Goal: Task Accomplishment & Management: Manage account settings

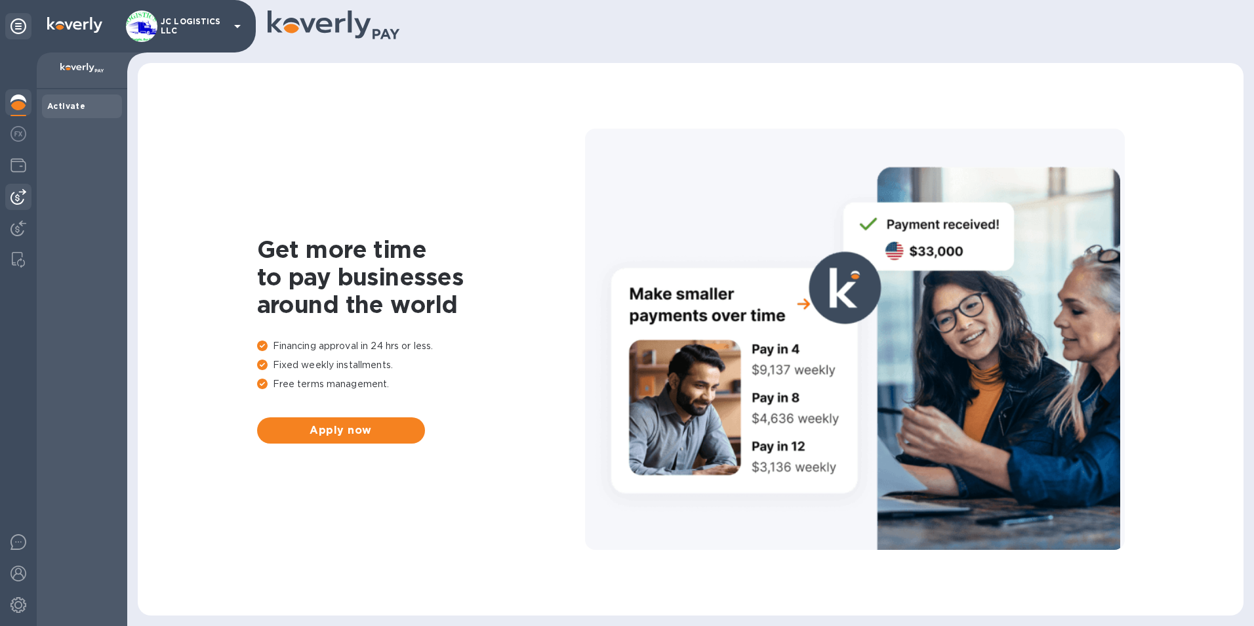
click at [19, 194] on img at bounding box center [18, 197] width 16 height 16
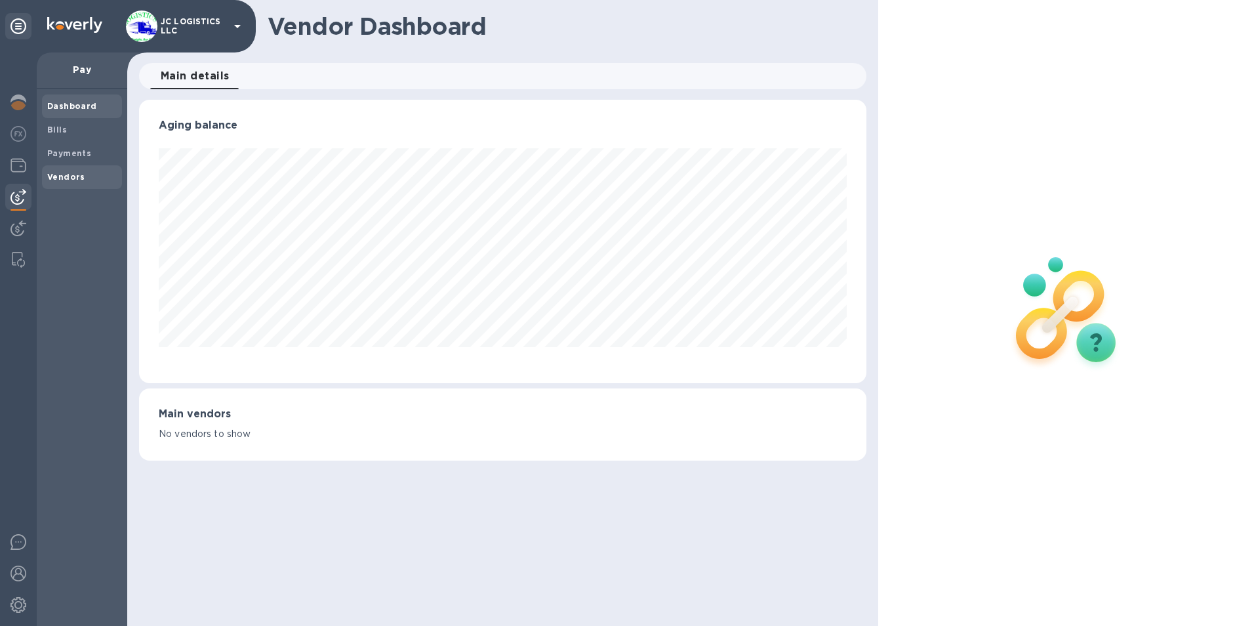
scroll to position [283, 728]
click at [59, 177] on b "Vendors" at bounding box center [66, 177] width 38 height 10
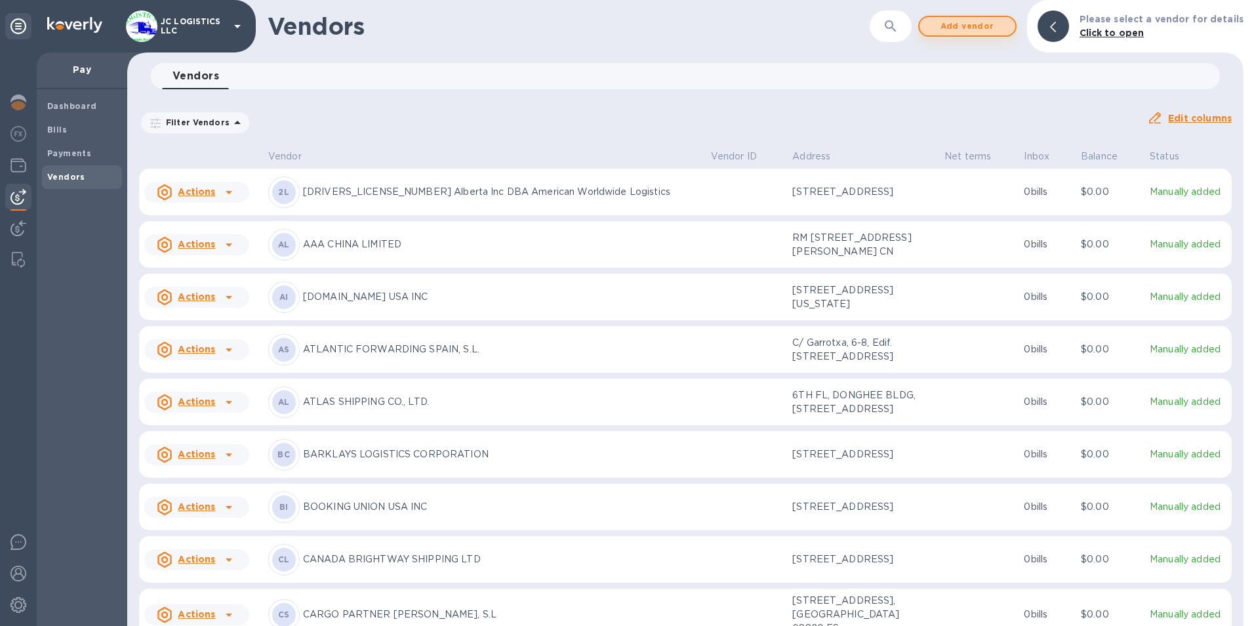
click at [983, 26] on span "Add vendor" at bounding box center [967, 26] width 75 height 16
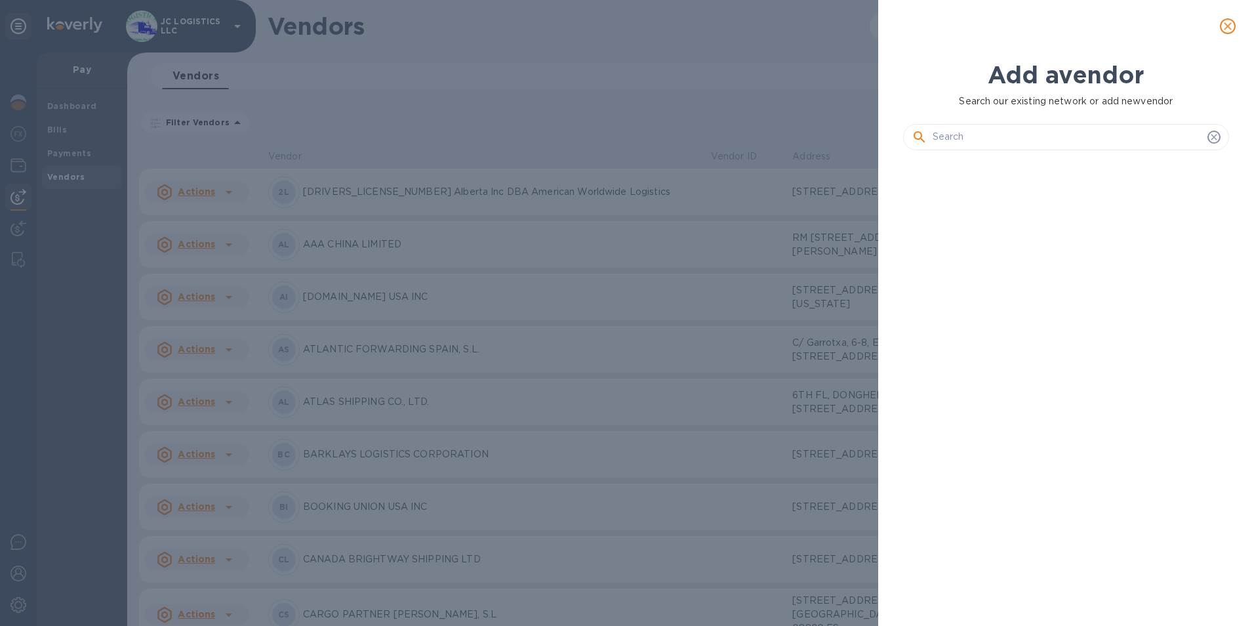
scroll to position [421, 332]
click at [985, 133] on input "text" at bounding box center [1068, 137] width 270 height 20
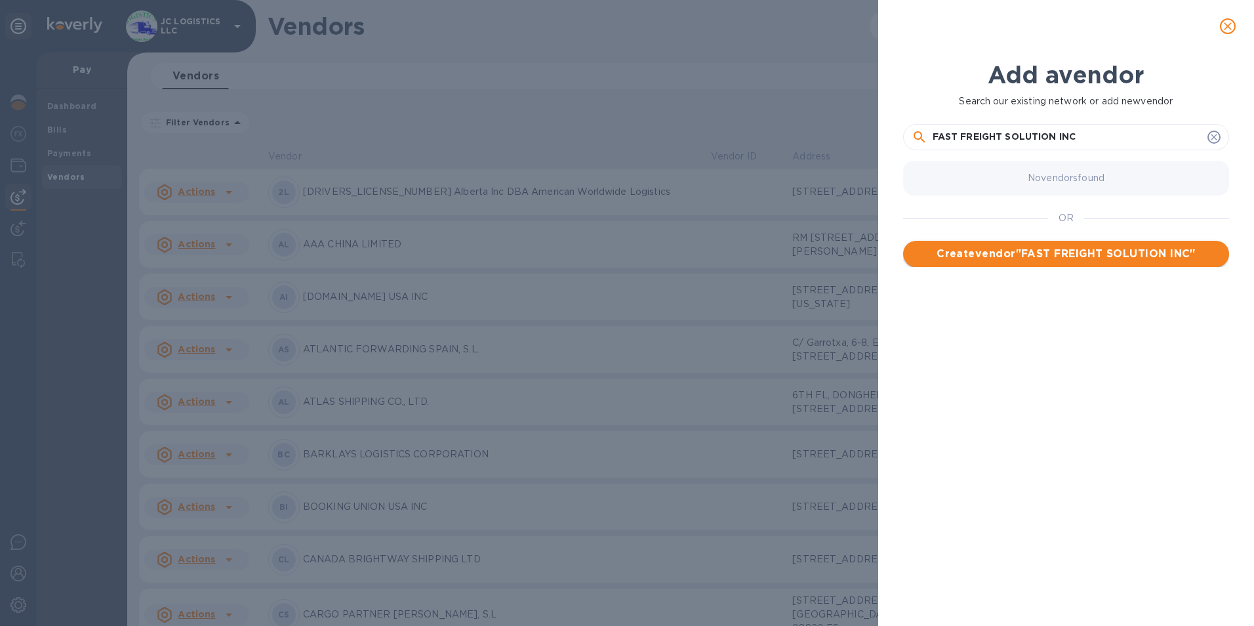
type input "FAST FREIGHT SOLUTION INC"
click at [1040, 256] on span "Create vendor " FAST FREIGHT SOLUTION INC "" at bounding box center [1066, 254] width 305 height 16
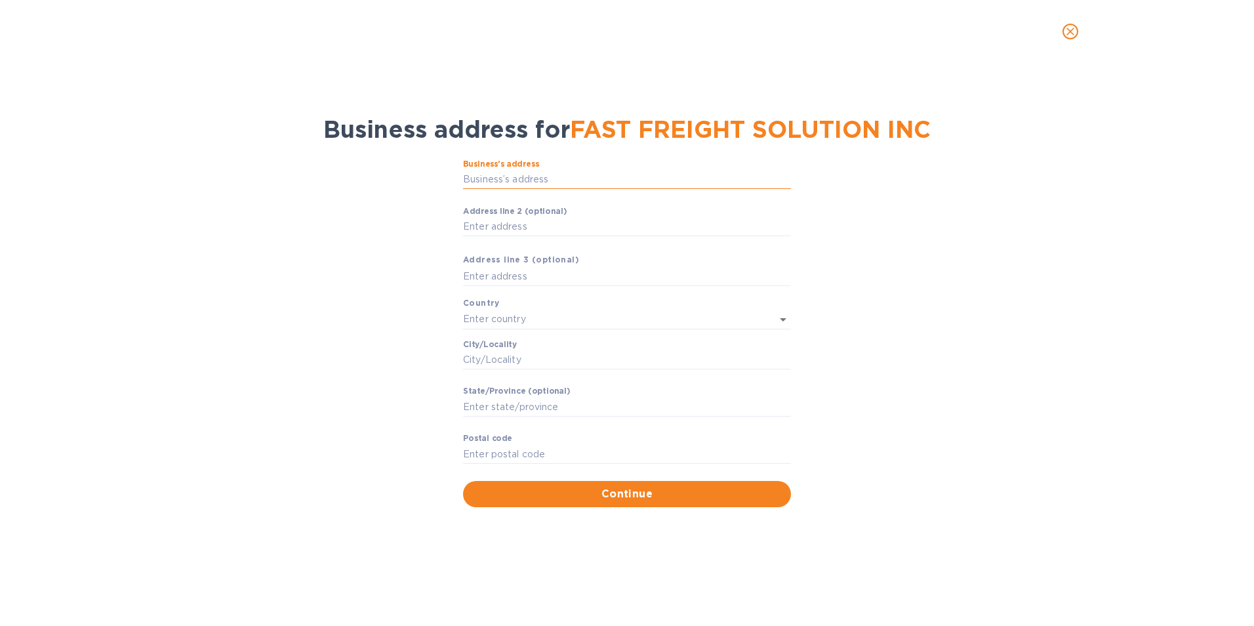
click at [571, 175] on input "Business’s аddress" at bounding box center [627, 180] width 328 height 20
type input "[STREET_ADDRESS]"
type input "[GEOGRAPHIC_DATA]"
type input "[US_STATE][GEOGRAPHIC_DATA]"
type input "VA"
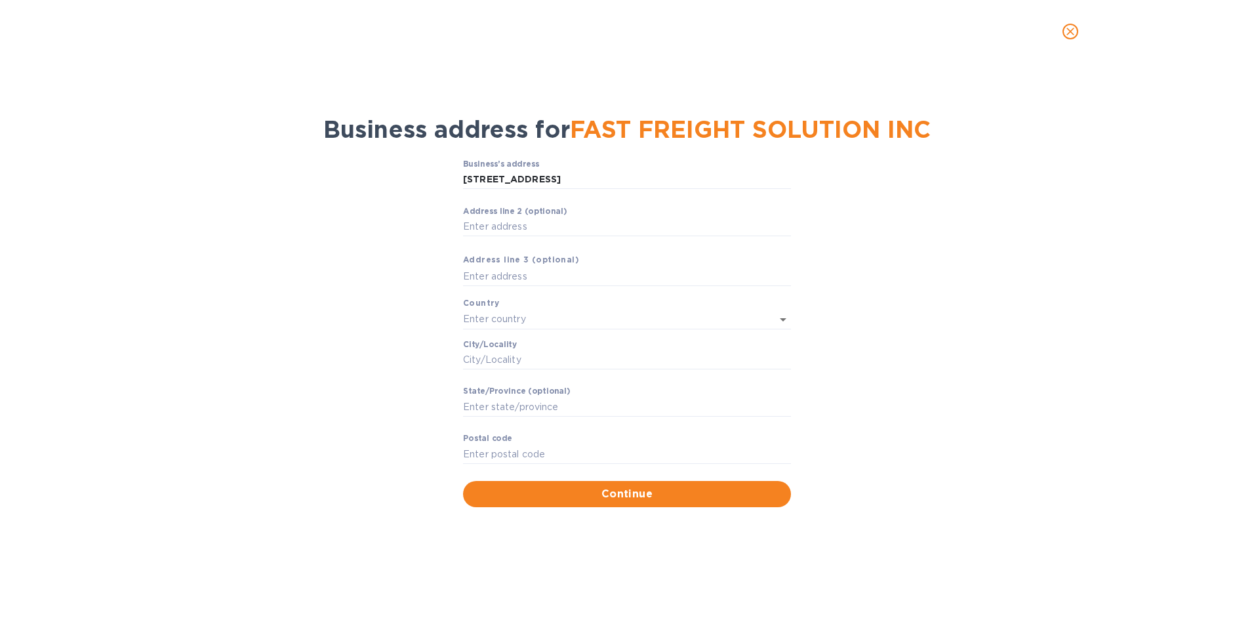
type input "23464"
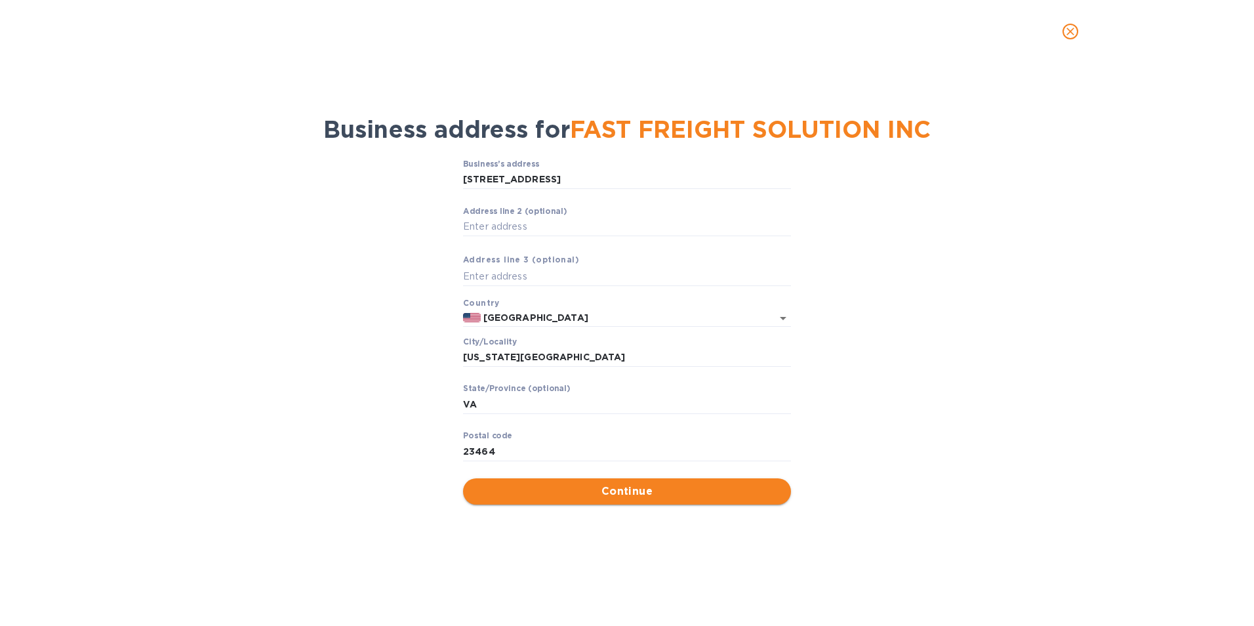
click at [615, 491] on span "Continue" at bounding box center [627, 492] width 307 height 16
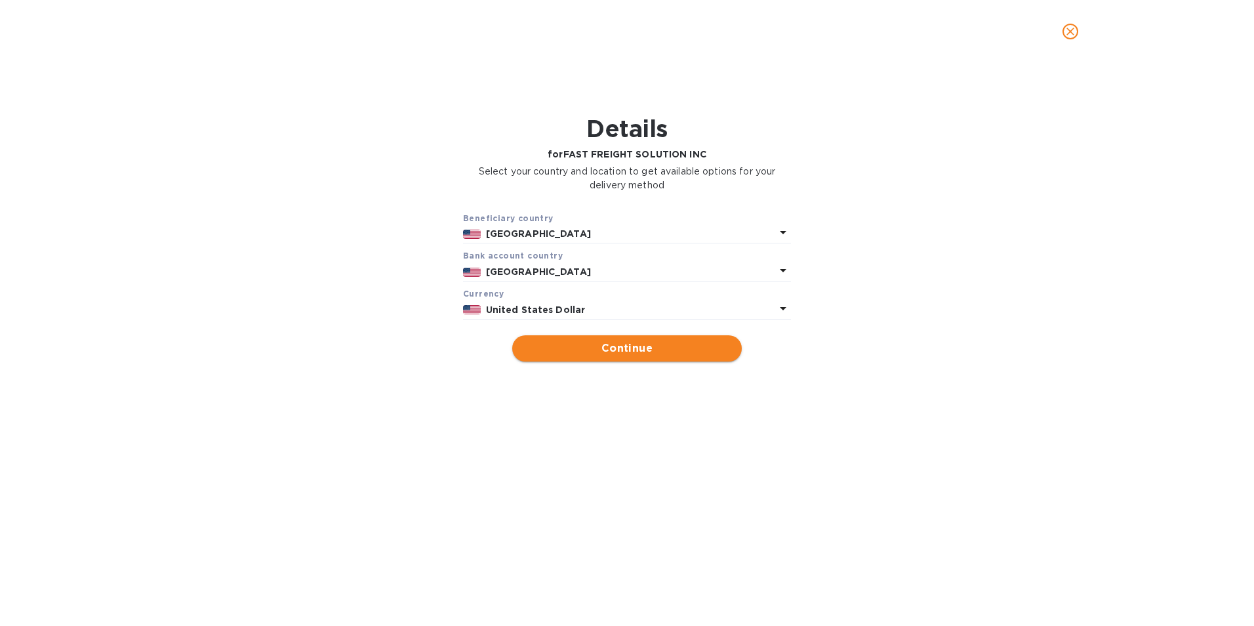
click at [632, 348] on span "Continue" at bounding box center [627, 348] width 209 height 16
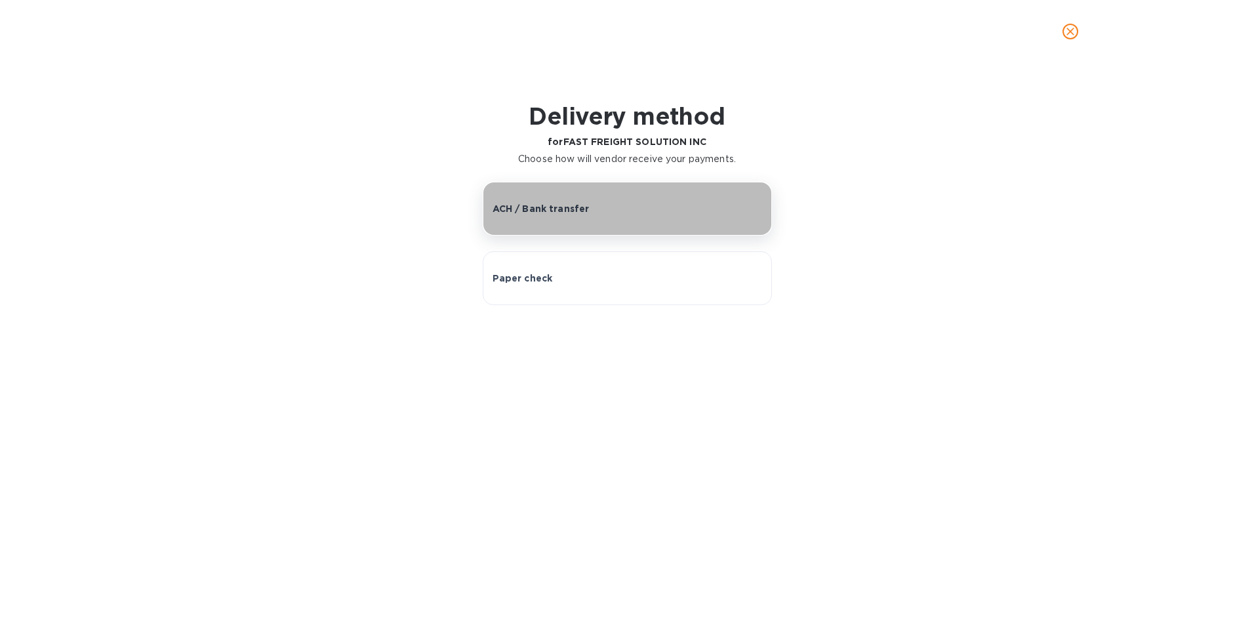
click at [562, 206] on p "ACH / Bank transfer" at bounding box center [541, 208] width 97 height 13
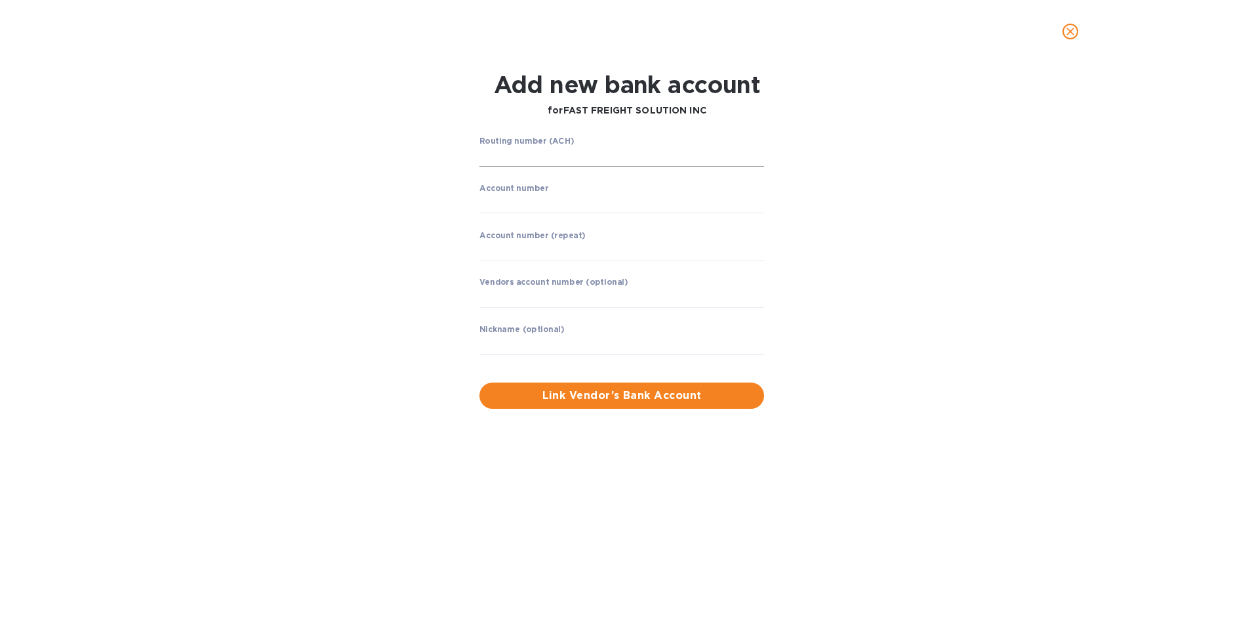
click at [484, 159] on input "string" at bounding box center [622, 157] width 285 height 20
type input "051000017"
click at [482, 199] on input "string" at bounding box center [622, 204] width 285 height 20
type input "435056630468"
click at [493, 249] on input "string" at bounding box center [622, 250] width 285 height 20
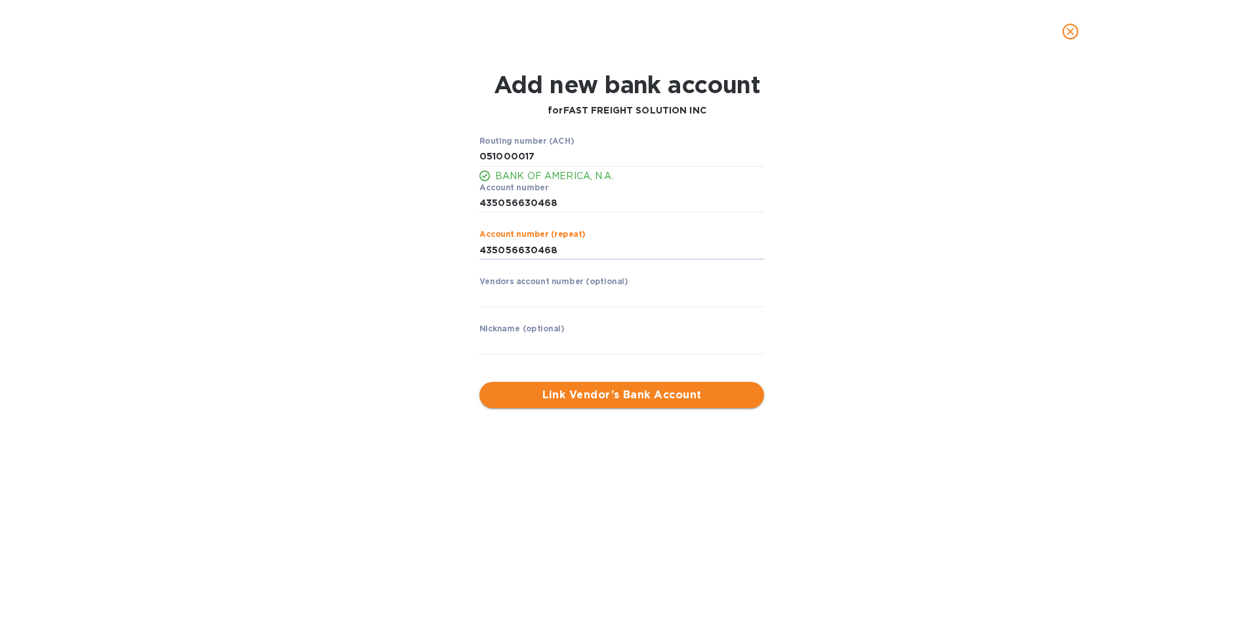
type input "435056630468"
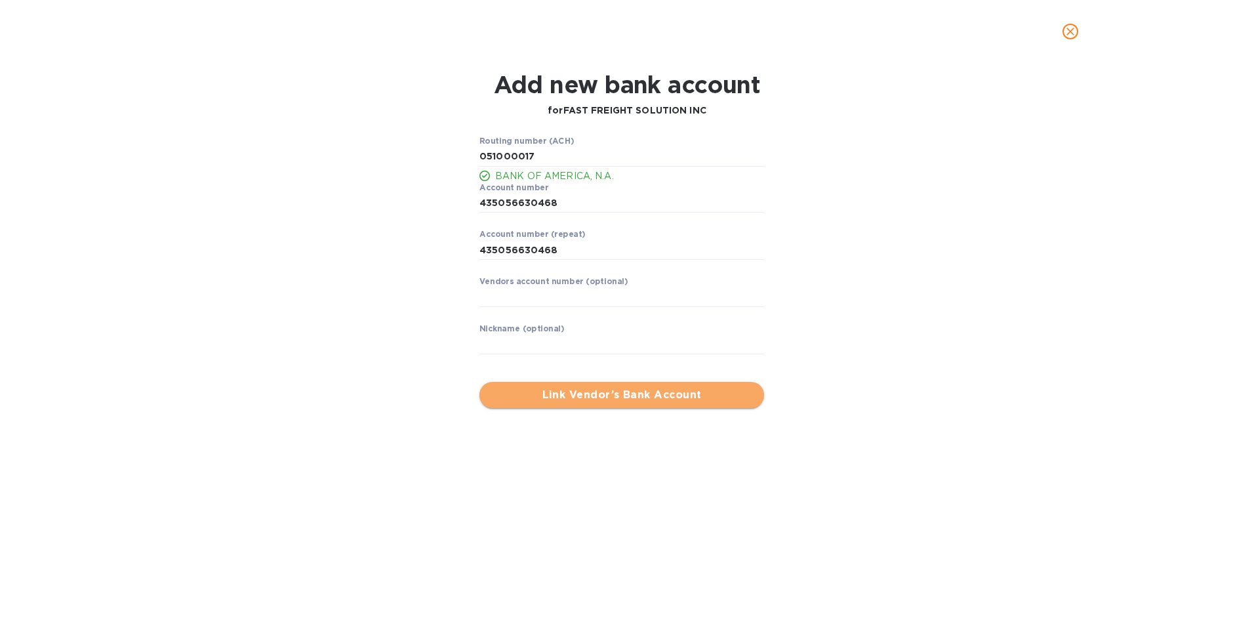
click at [573, 398] on span "Link Vendor’s Bank Account" at bounding box center [622, 395] width 264 height 16
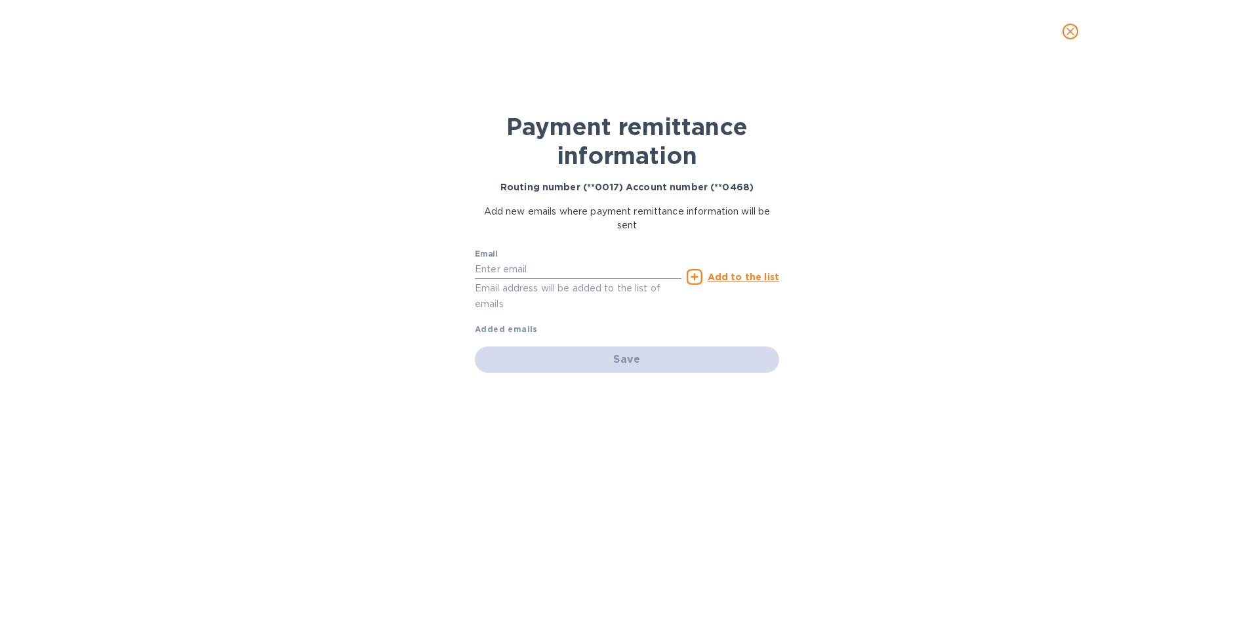
click at [549, 268] on input "text" at bounding box center [578, 270] width 207 height 20
type input "[PERSON_NAME][EMAIL_ADDRESS][DOMAIN_NAME]"
click at [735, 276] on u "Add to the list" at bounding box center [744, 277] width 72 height 10
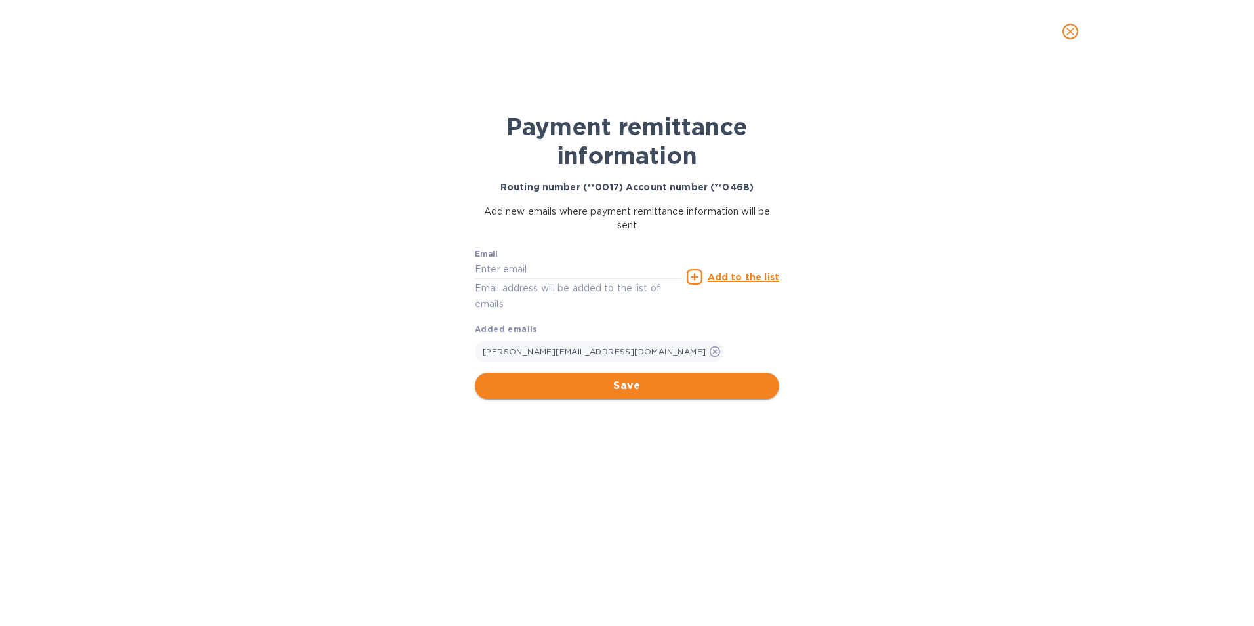
click at [624, 384] on span "Save" at bounding box center [626, 386] width 283 height 16
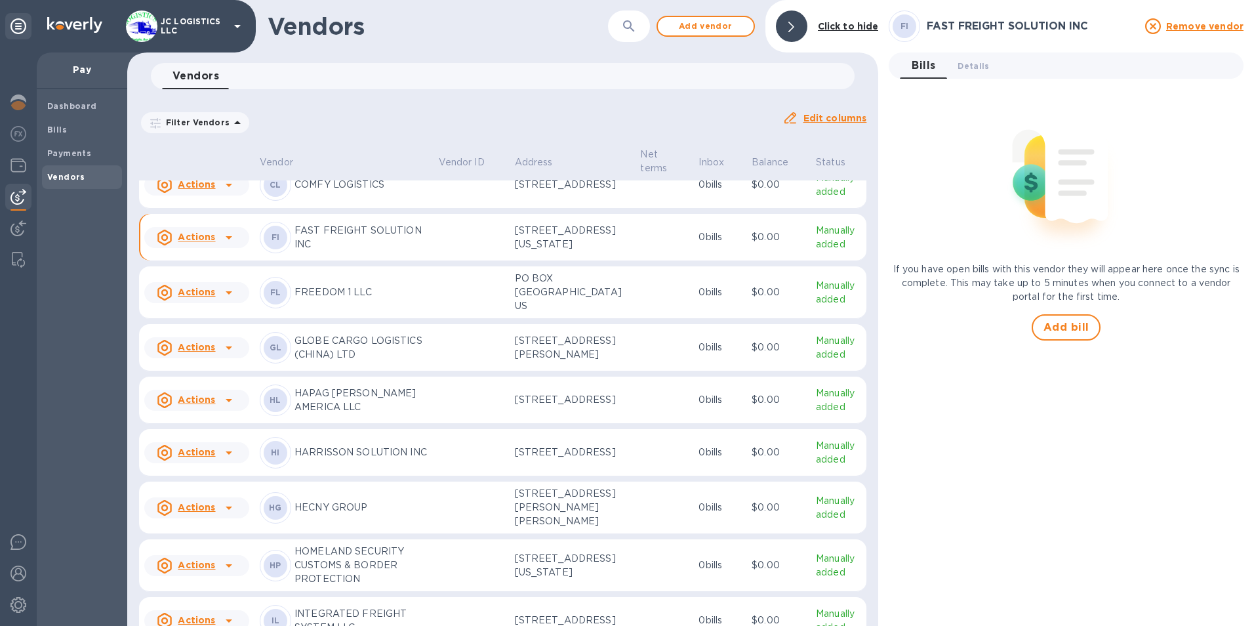
scroll to position [650, 0]
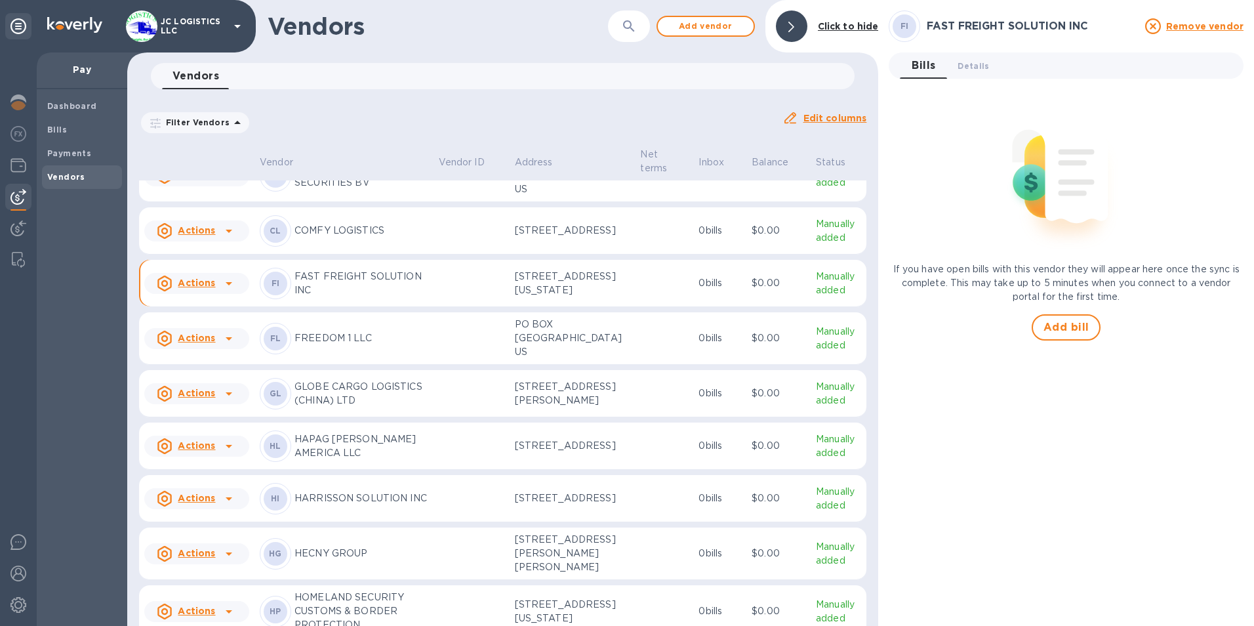
click at [184, 288] on u "Actions" at bounding box center [196, 283] width 37 height 10
click at [216, 566] on b "Add new bill" at bounding box center [211, 567] width 61 height 10
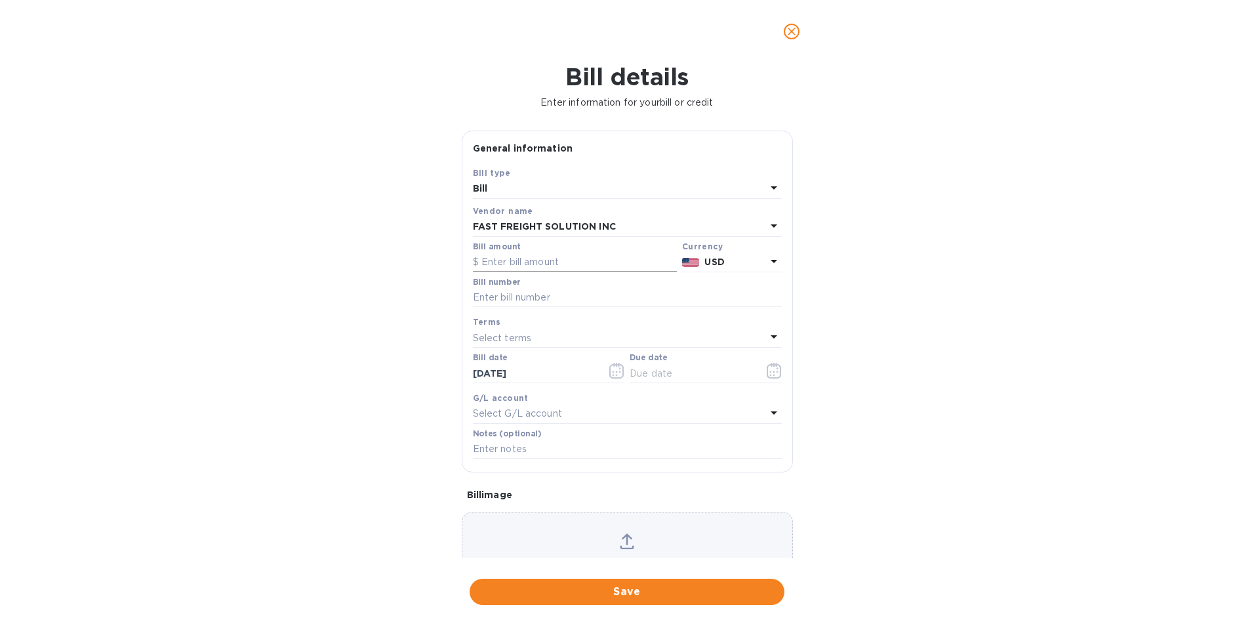
click at [491, 259] on input "text" at bounding box center [575, 263] width 204 height 20
type input "1,200.00"
type input "TIIU6480961"
click at [768, 370] on icon "button" at bounding box center [774, 371] width 15 height 16
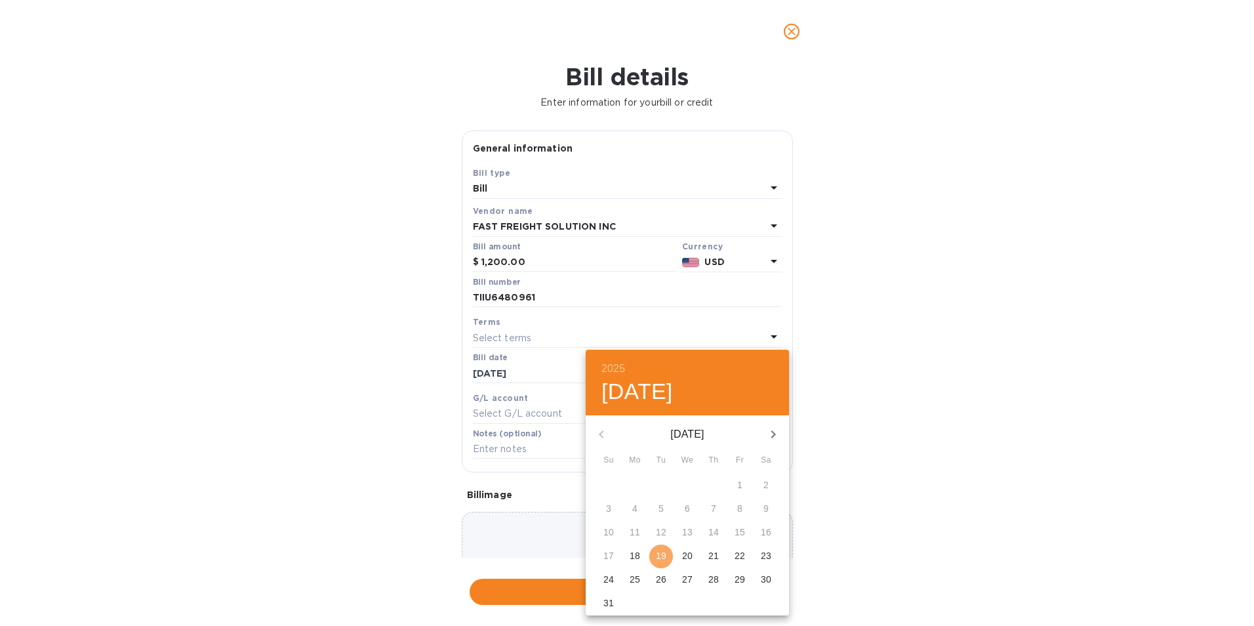
click at [664, 558] on p "19" at bounding box center [661, 555] width 10 height 13
type input "[DATE]"
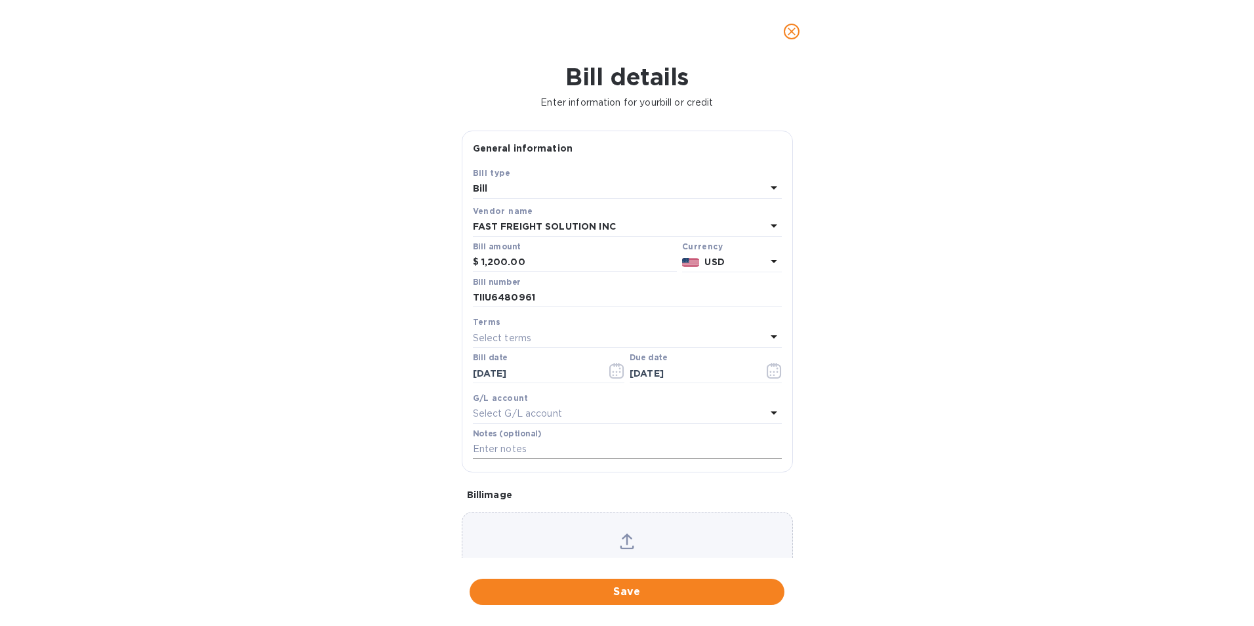
click at [483, 453] on input "text" at bounding box center [627, 450] width 309 height 20
type input "1023"
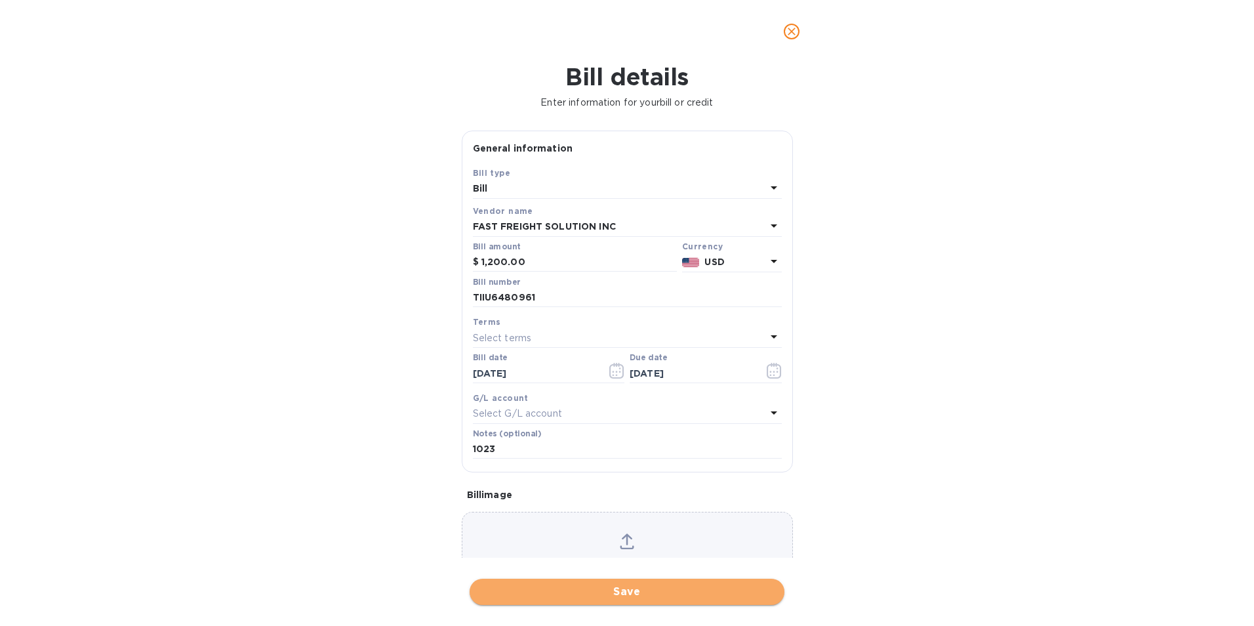
click at [619, 588] on span "Save" at bounding box center [627, 592] width 294 height 16
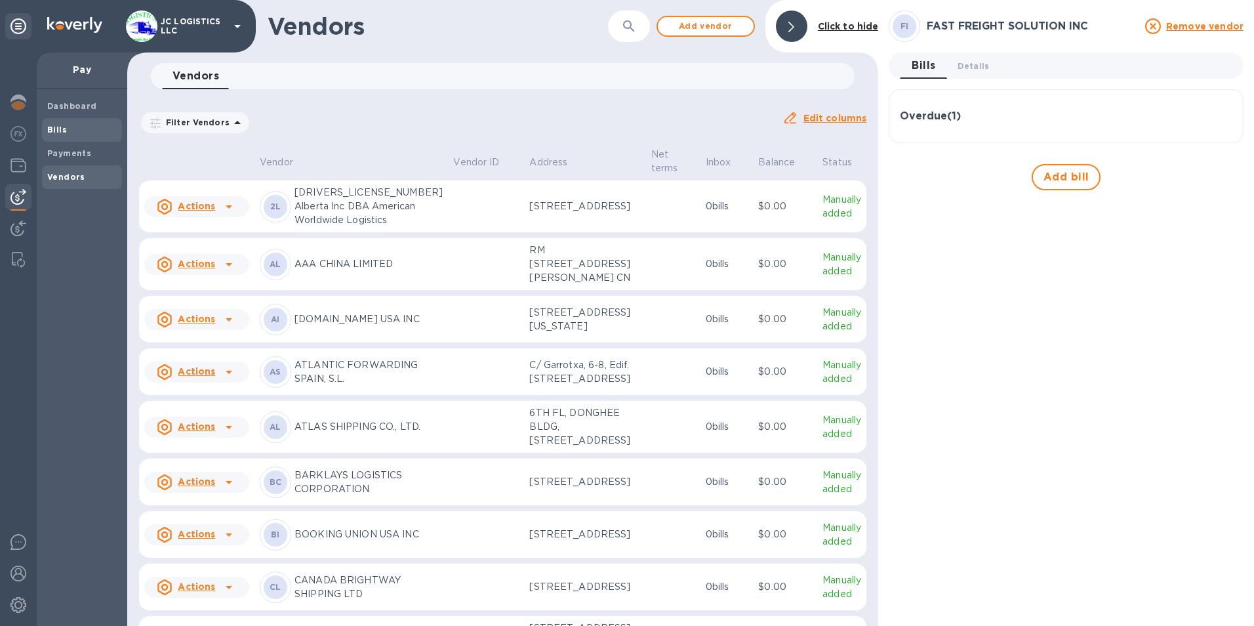
click at [55, 129] on b "Bills" at bounding box center [57, 130] width 20 height 10
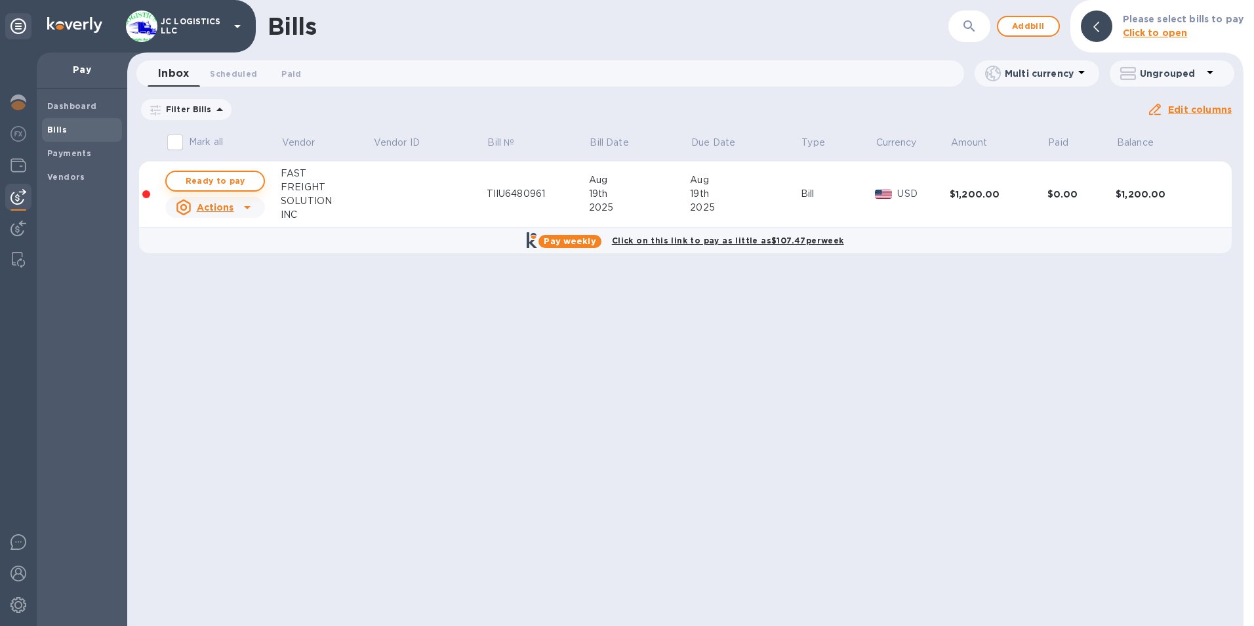
click at [213, 180] on span "Ready to pay" at bounding box center [215, 181] width 76 height 16
checkbox input "true"
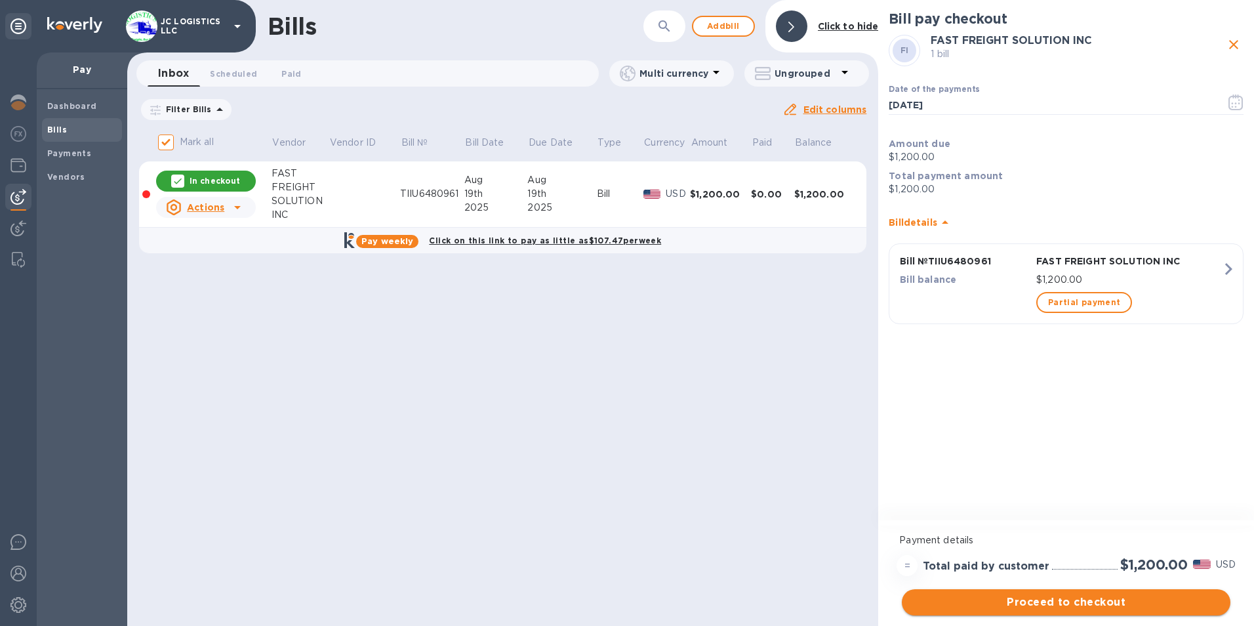
click at [1083, 599] on span "Proceed to checkout" at bounding box center [1067, 602] width 308 height 16
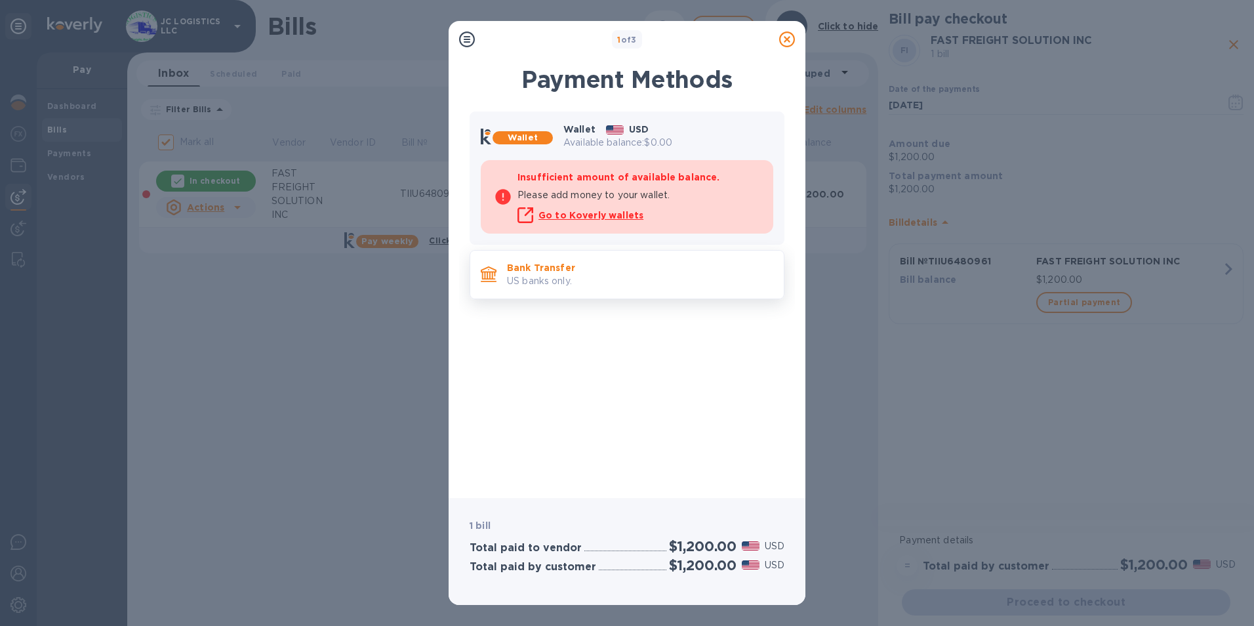
click at [535, 276] on p "US banks only." at bounding box center [640, 281] width 266 height 14
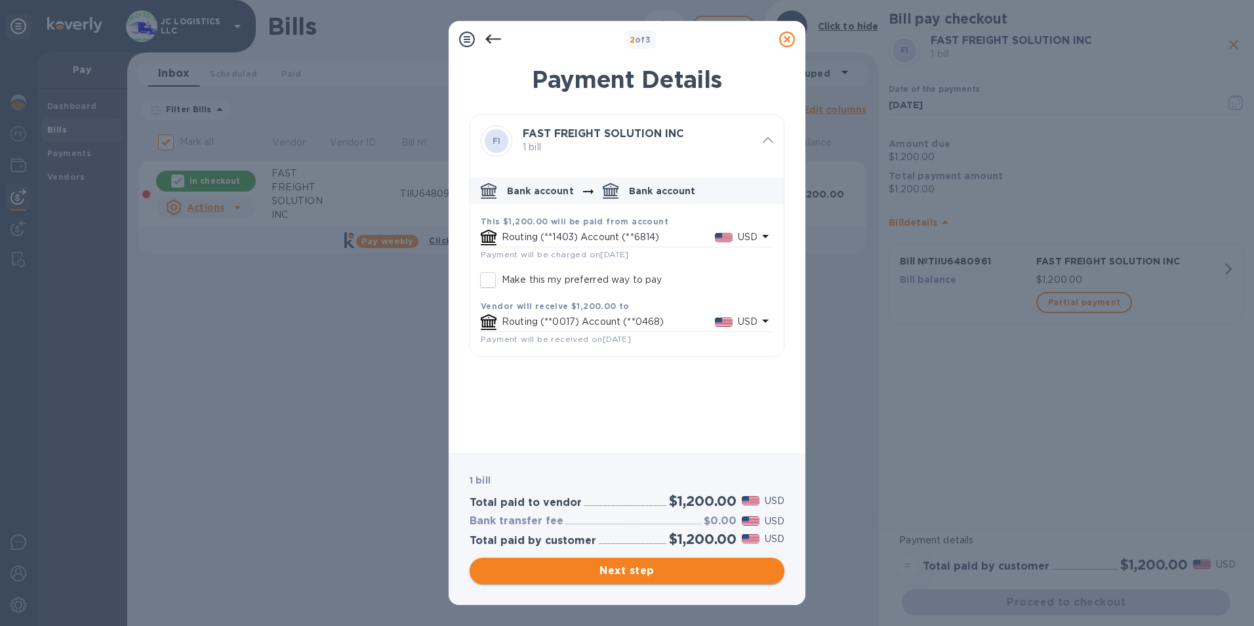
click at [617, 568] on span "Next step" at bounding box center [627, 571] width 294 height 16
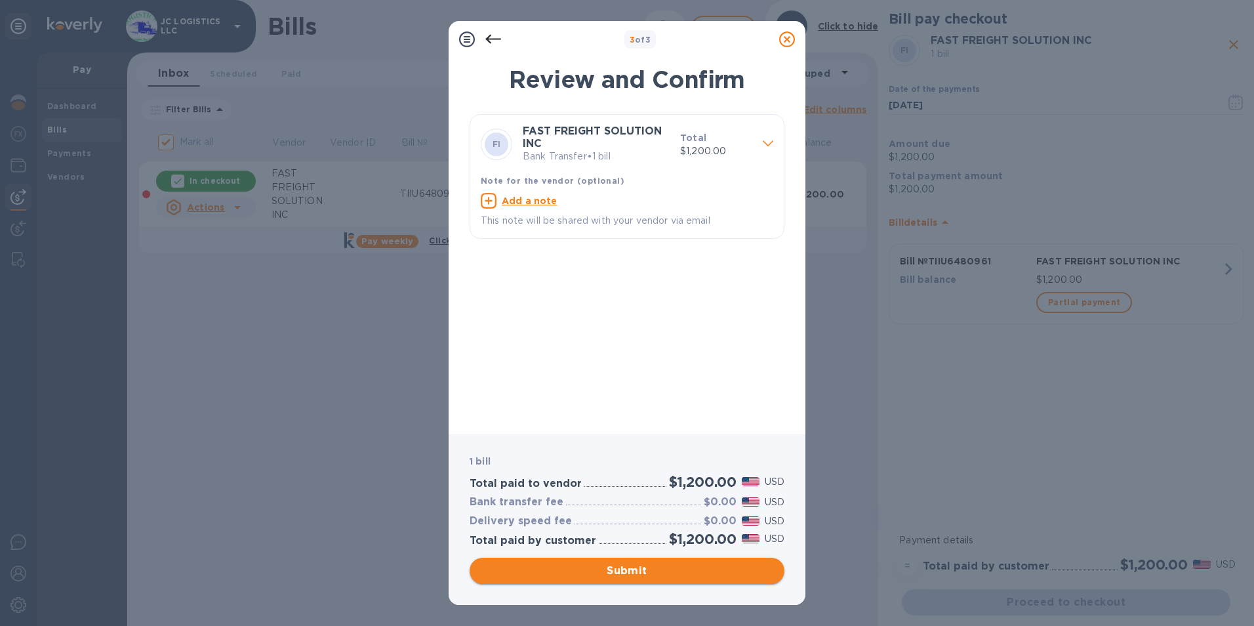
click at [617, 568] on span "Submit" at bounding box center [627, 571] width 294 height 16
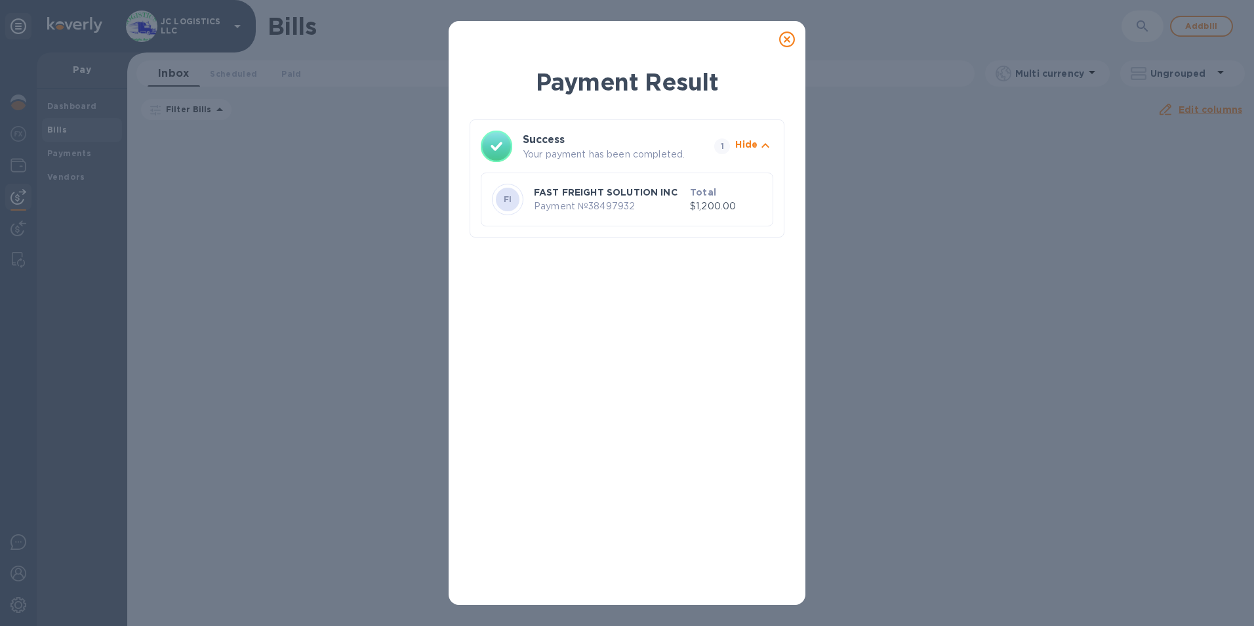
click at [785, 36] on icon at bounding box center [787, 39] width 16 height 16
